Goal: Contribute content

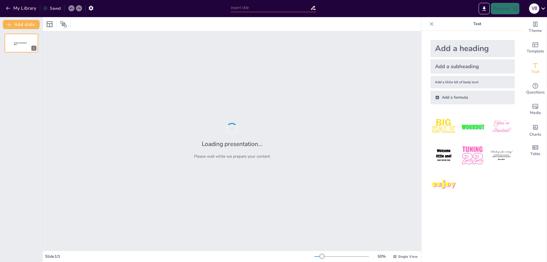
type input "Introducción al Lenguaje de Programación MySQL"
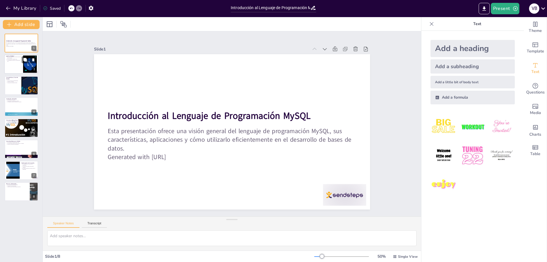
click at [11, 60] on p "Es ampliamente utilizado en aplicaciones web." at bounding box center [14, 61] width 14 height 2
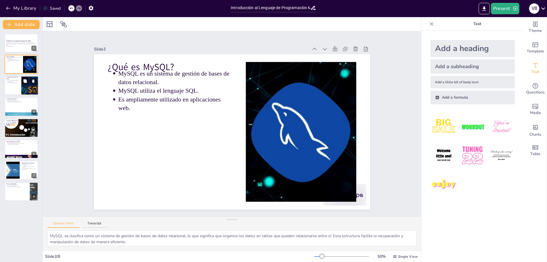
click at [14, 86] on div at bounding box center [21, 85] width 34 height 19
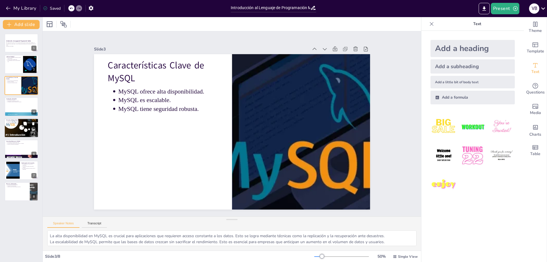
click at [17, 119] on p "Estructura de una Base de Datos MySQL" at bounding box center [21, 120] width 31 height 2
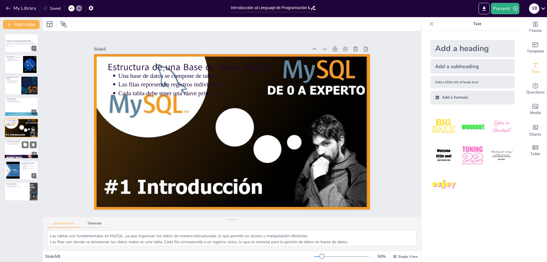
click at [21, 142] on p "Las consultas se realizan usando SQL." at bounding box center [22, 142] width 30 height 1
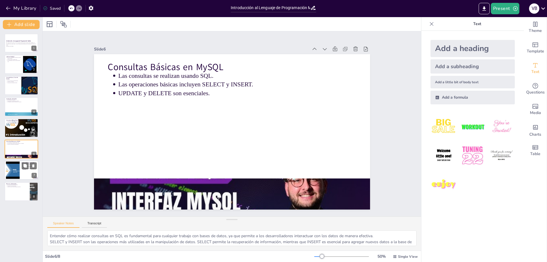
click at [18, 172] on div at bounding box center [12, 170] width 23 height 17
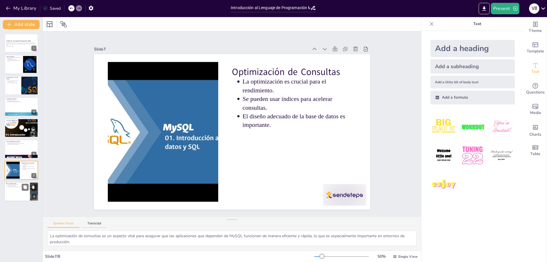
click at [10, 198] on div at bounding box center [21, 191] width 34 height 19
type textarea "Los recursos en línea son una excelente manera de aprender a su propio ritmo y …"
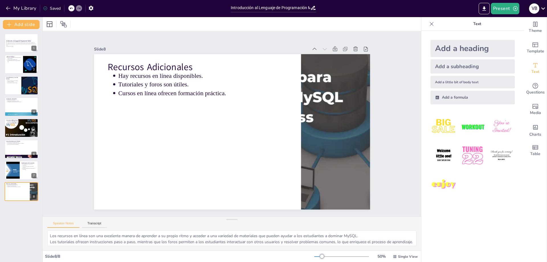
click at [540, 10] on icon at bounding box center [543, 9] width 8 height 8
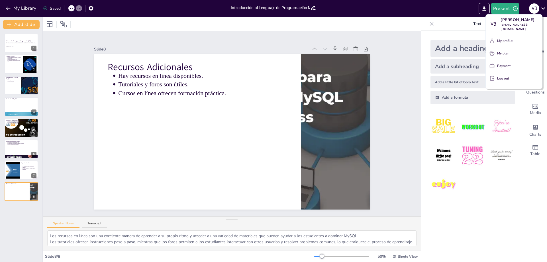
click at [514, 74] on button "Log out" at bounding box center [514, 78] width 52 height 9
